Goal: Task Accomplishment & Management: Manage account settings

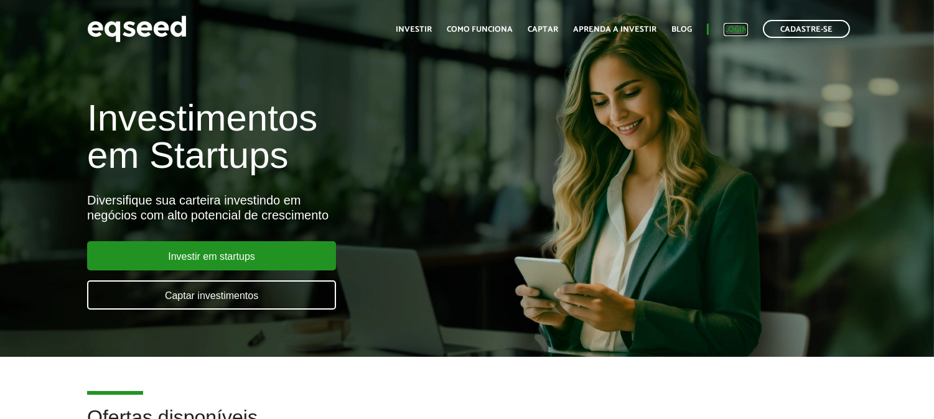
click at [733, 31] on link "Login" at bounding box center [736, 30] width 24 height 8
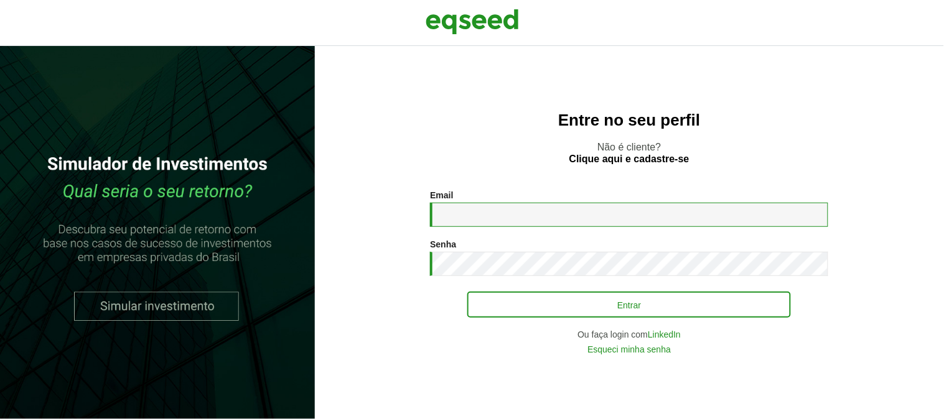
type input "**********"
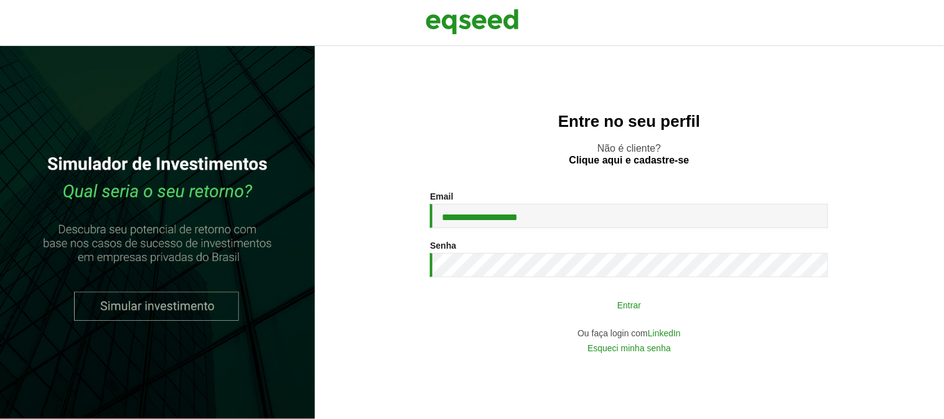
click at [614, 306] on button "Entrar" at bounding box center [629, 305] width 324 height 24
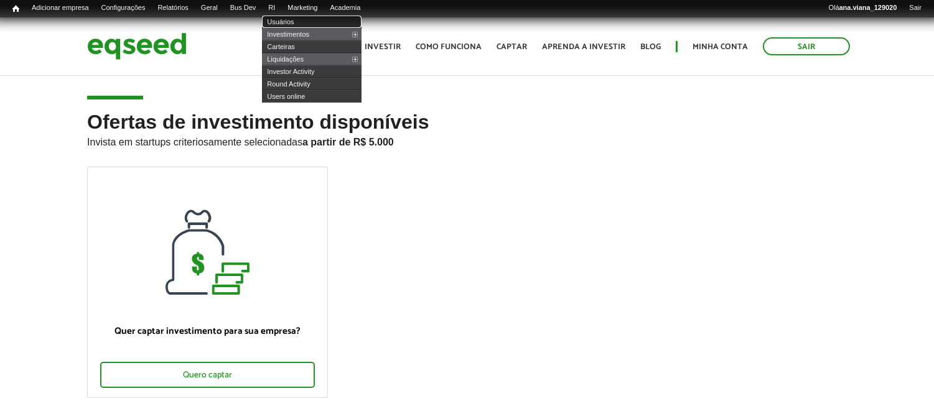
click at [296, 21] on link "Usuários" at bounding box center [312, 22] width 100 height 12
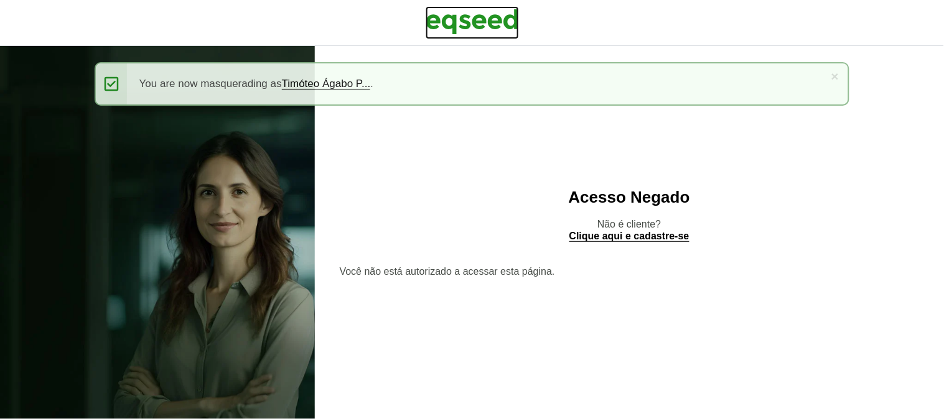
click at [507, 21] on img at bounding box center [472, 21] width 93 height 31
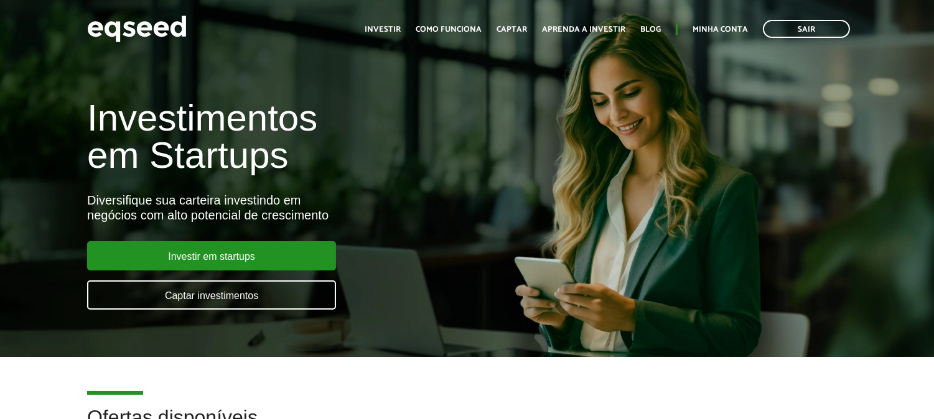
click at [726, 17] on div "Toggle navigation Início Investir Como funciona Captar Aprenda a investir Blog …" at bounding box center [607, 28] width 498 height 33
click at [731, 31] on link "Minha conta" at bounding box center [720, 30] width 55 height 8
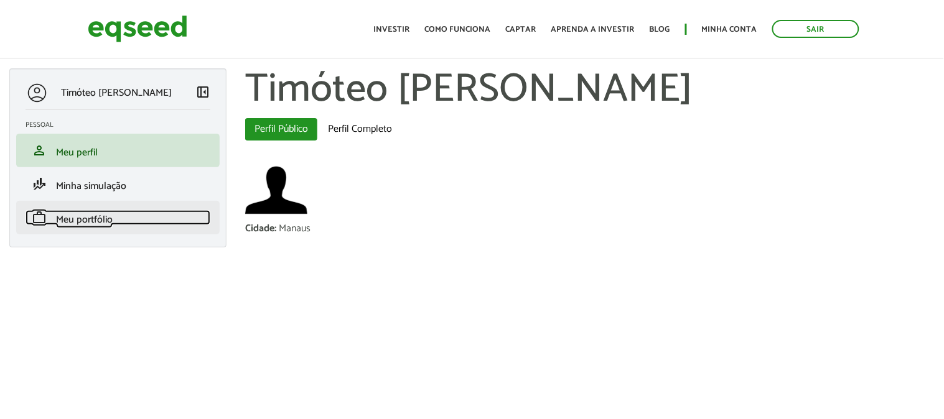
click at [88, 225] on span "Meu portfólio" at bounding box center [84, 220] width 57 height 17
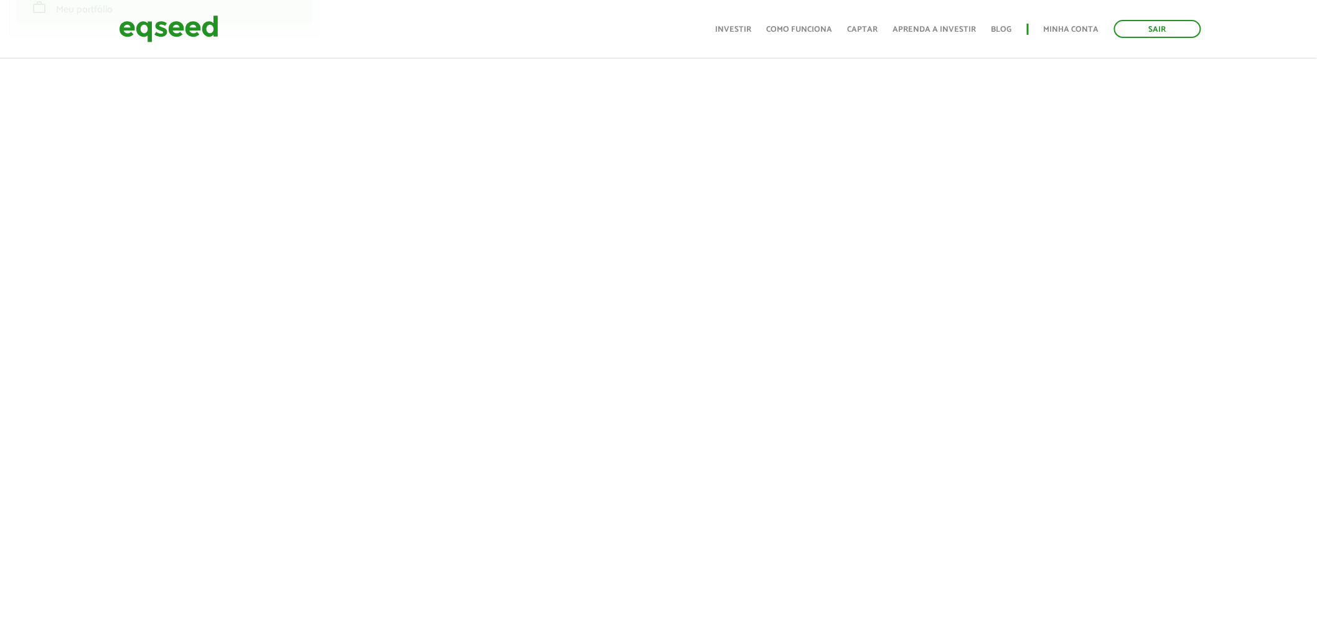
scroll to position [138, 0]
